Goal: Information Seeking & Learning: Learn about a topic

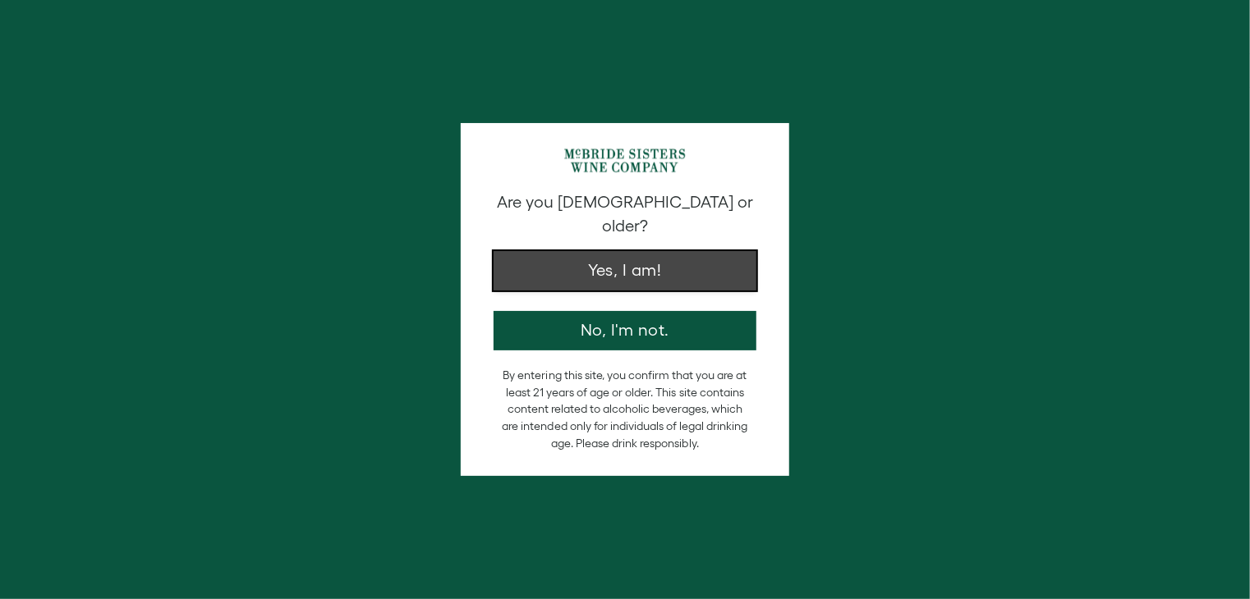
click at [681, 264] on button "Yes, I am!" at bounding box center [624, 270] width 263 height 39
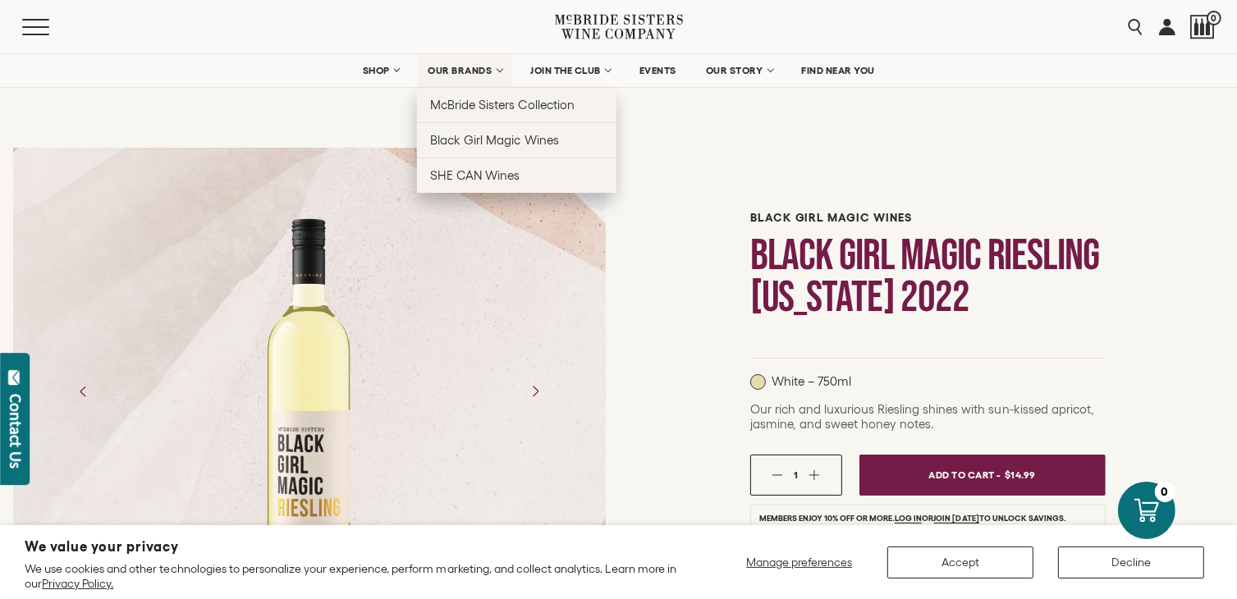
click at [501, 70] on link "OUR BRANDS" at bounding box center [464, 70] width 94 height 33
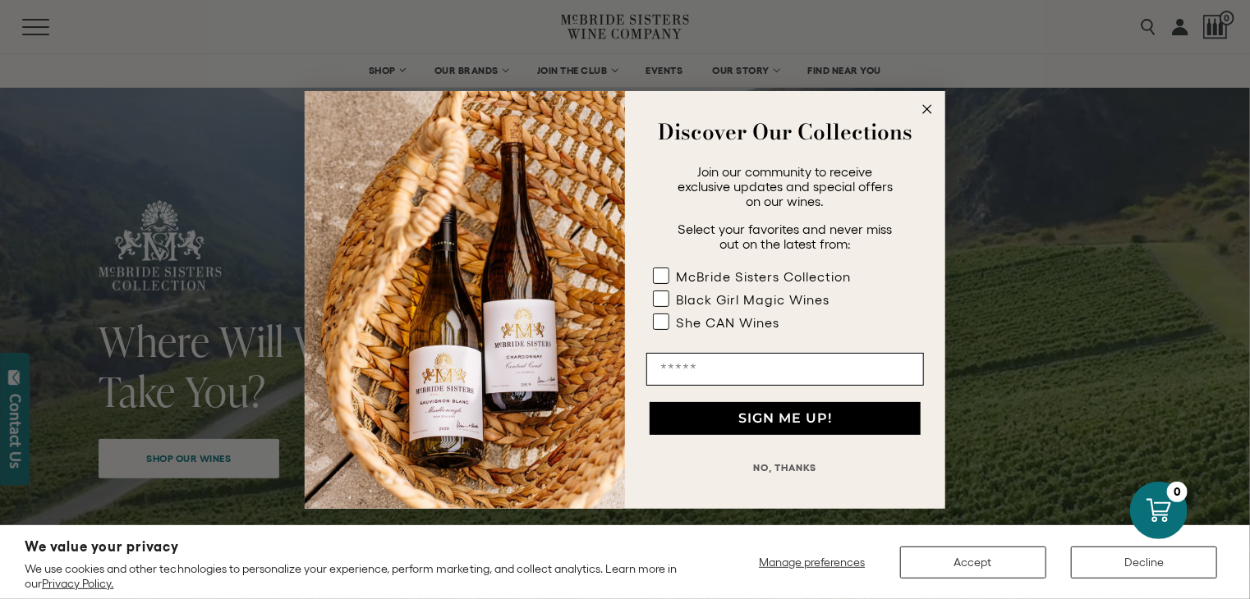
click at [922, 108] on circle "Close dialog" at bounding box center [927, 108] width 19 height 19
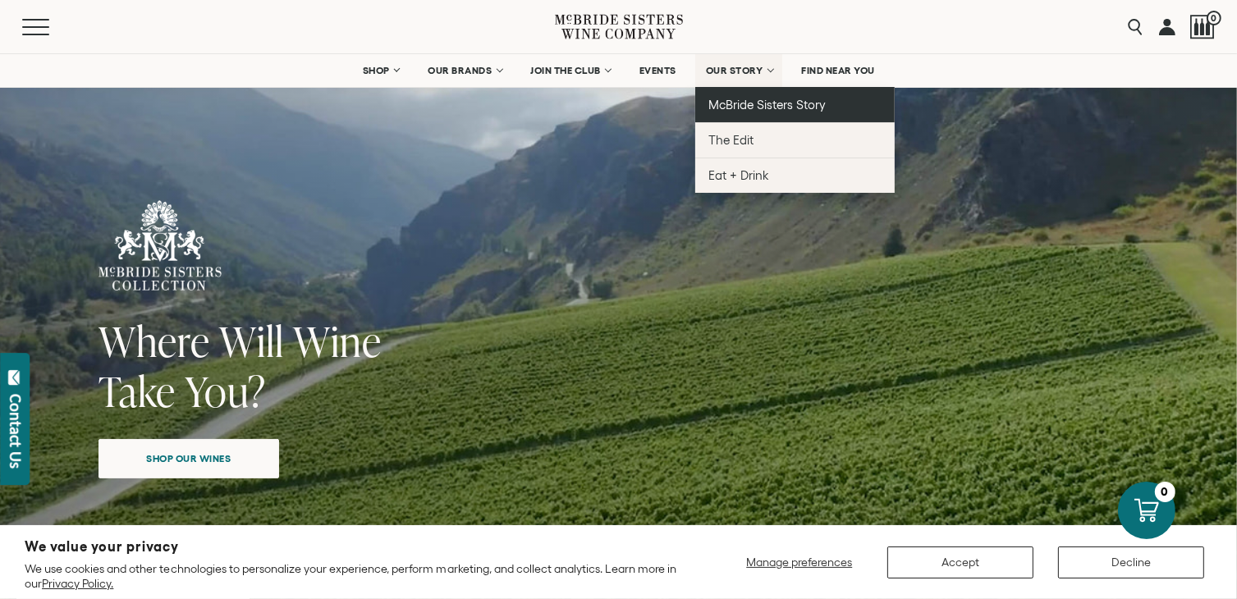
click at [735, 105] on span "McBride Sisters Story" at bounding box center [767, 105] width 117 height 14
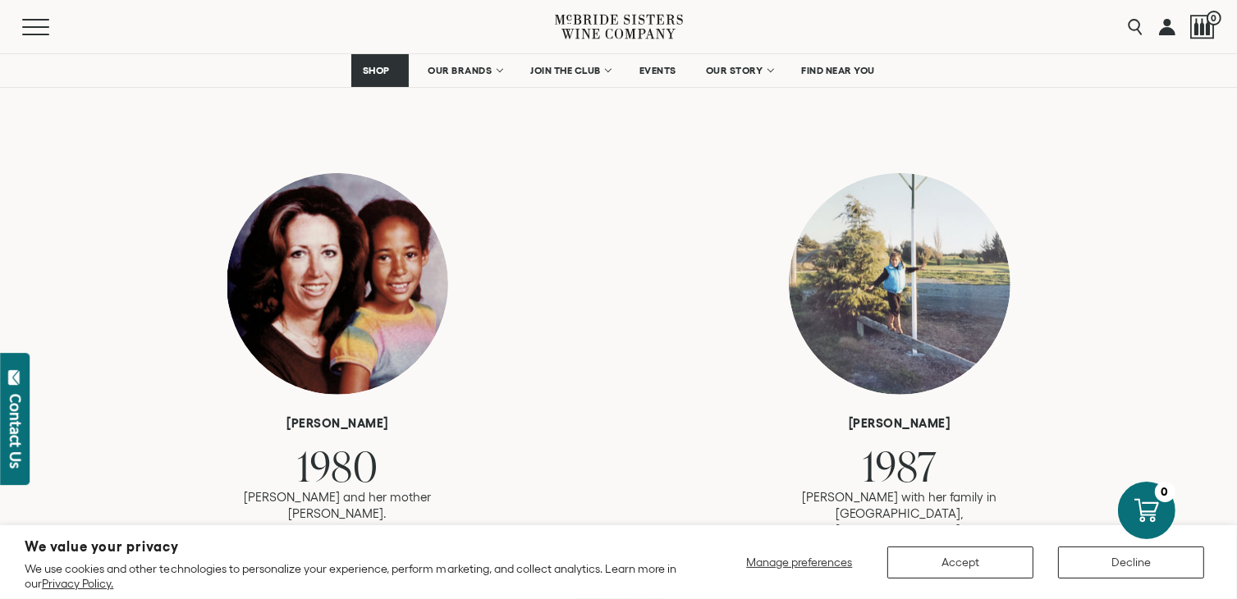
scroll to position [1067, 0]
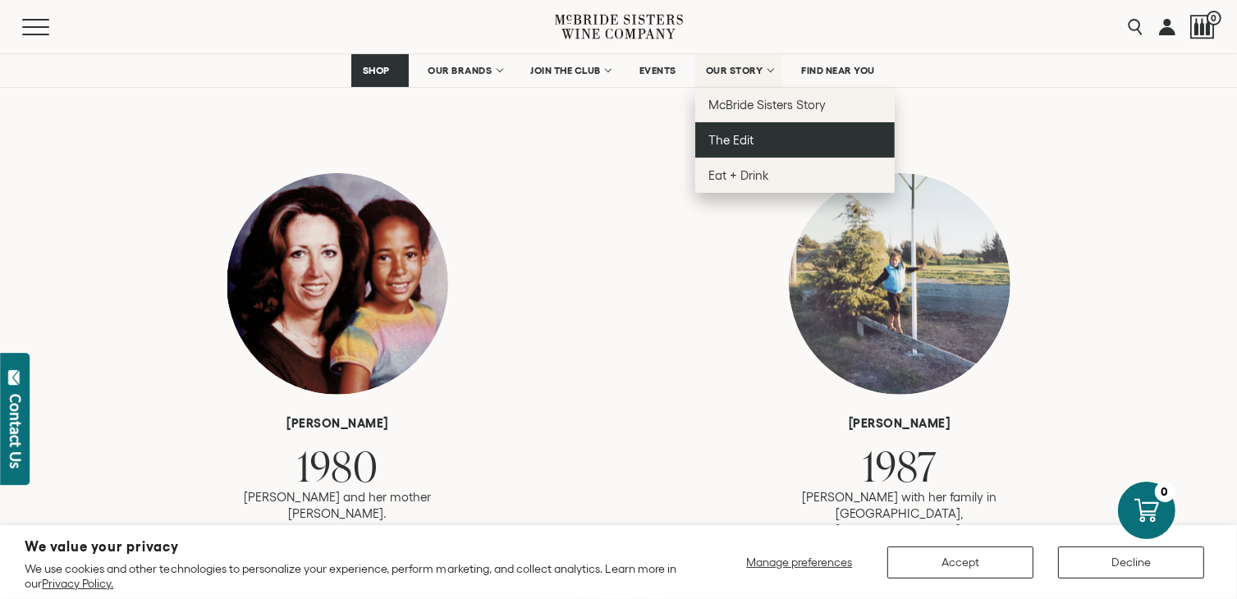
click at [752, 137] on span "The Edit" at bounding box center [731, 140] width 45 height 14
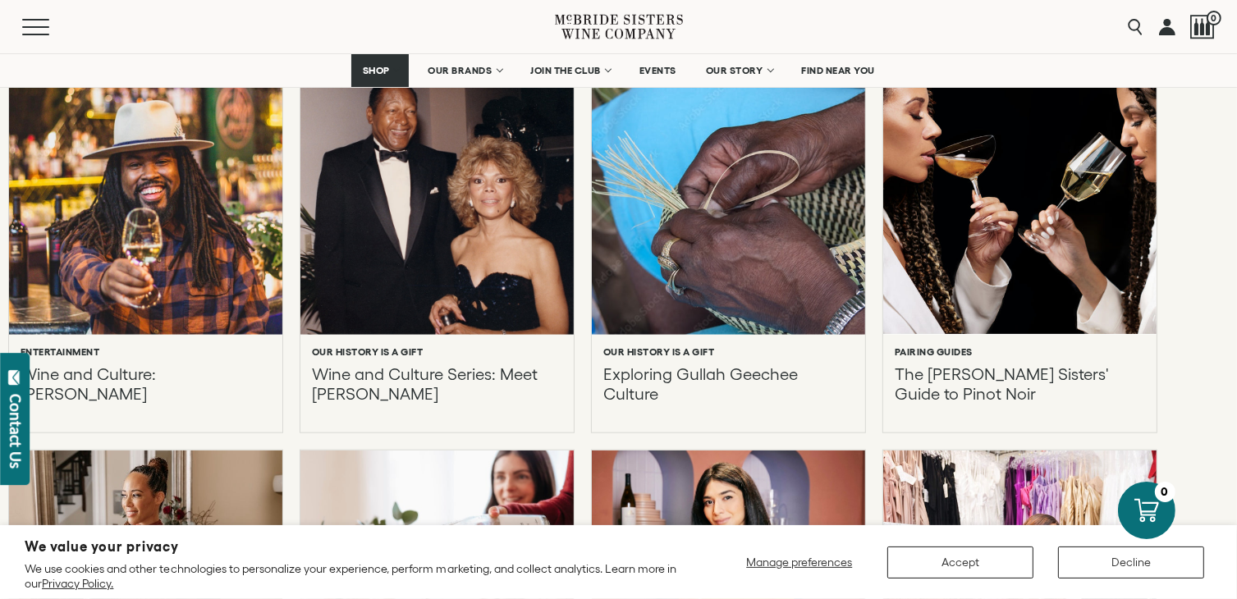
scroll to position [1314, 0]
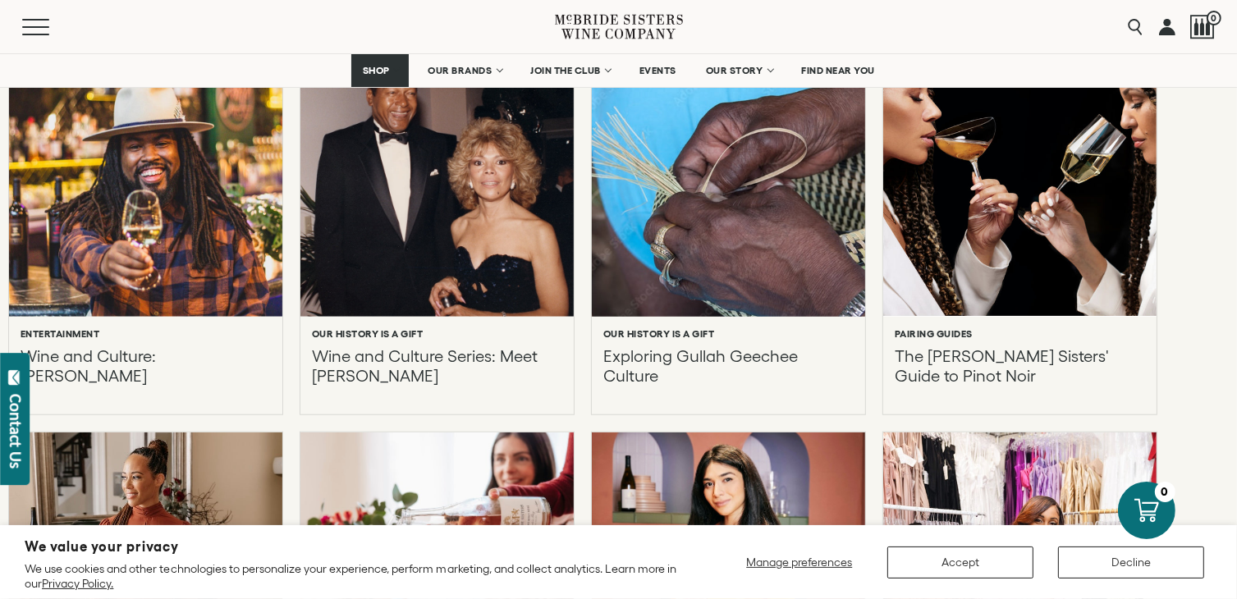
click at [735, 359] on p "Exploring Gullah Geechee Culture" at bounding box center [728, 365] width 250 height 39
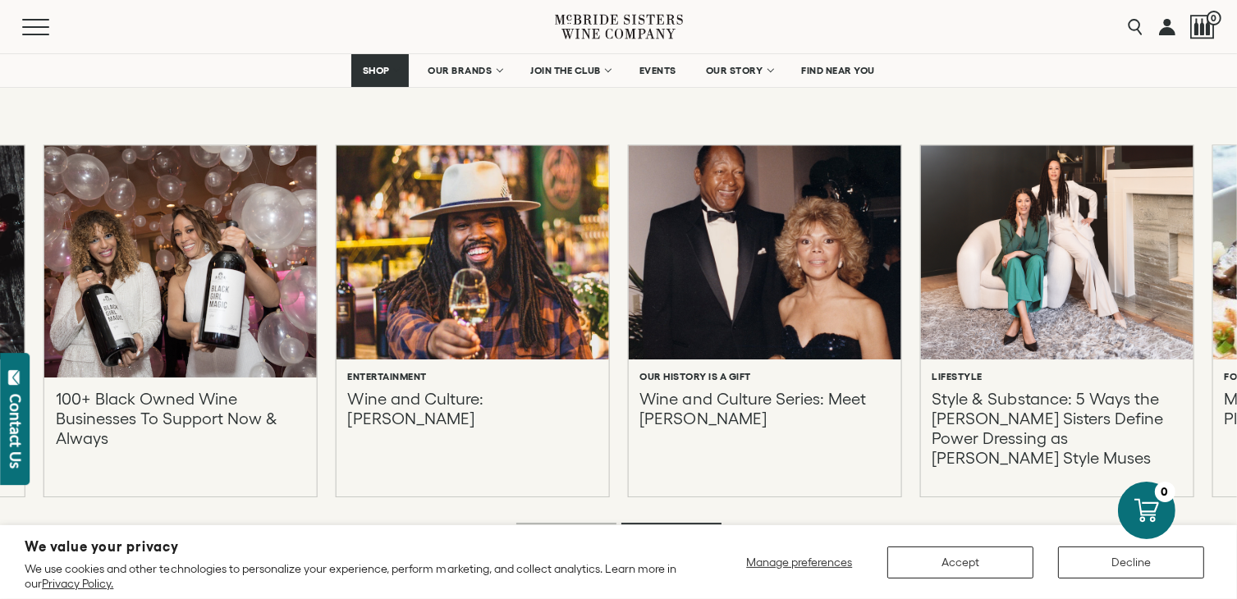
scroll to position [5172, 0]
